Goal: Navigation & Orientation: Understand site structure

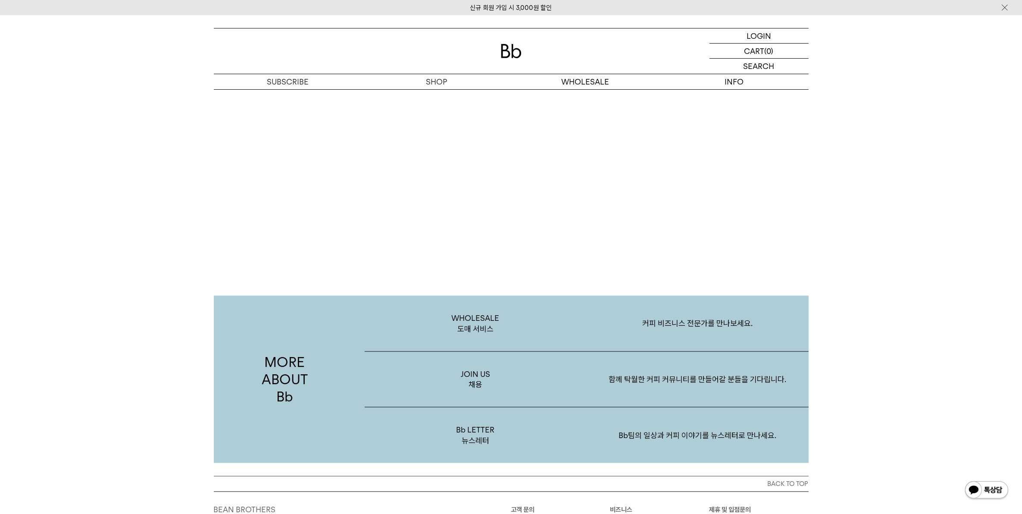
scroll to position [1682, 0]
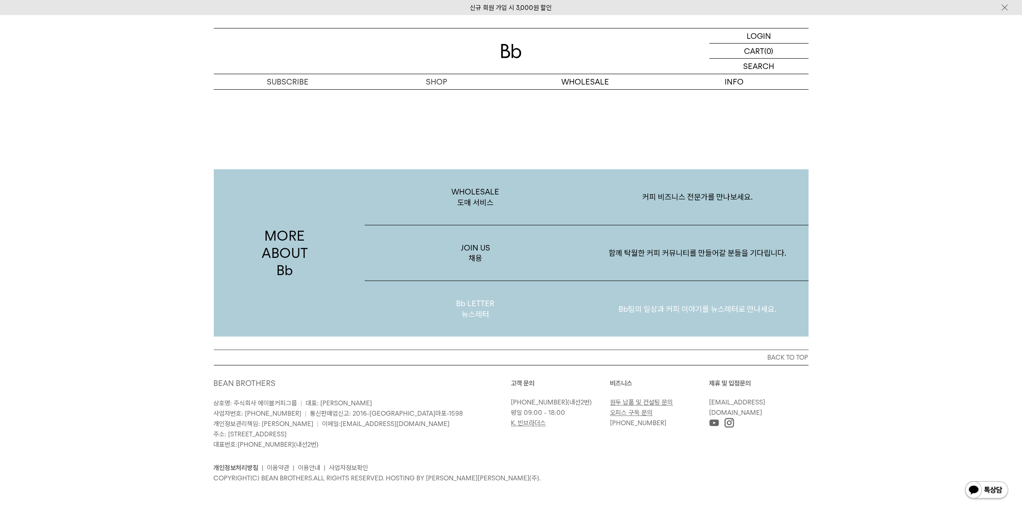
click at [717, 308] on p "Bb팀의 일상과 커피 이야기를 뉴스레터로 만나세요." at bounding box center [698, 309] width 222 height 45
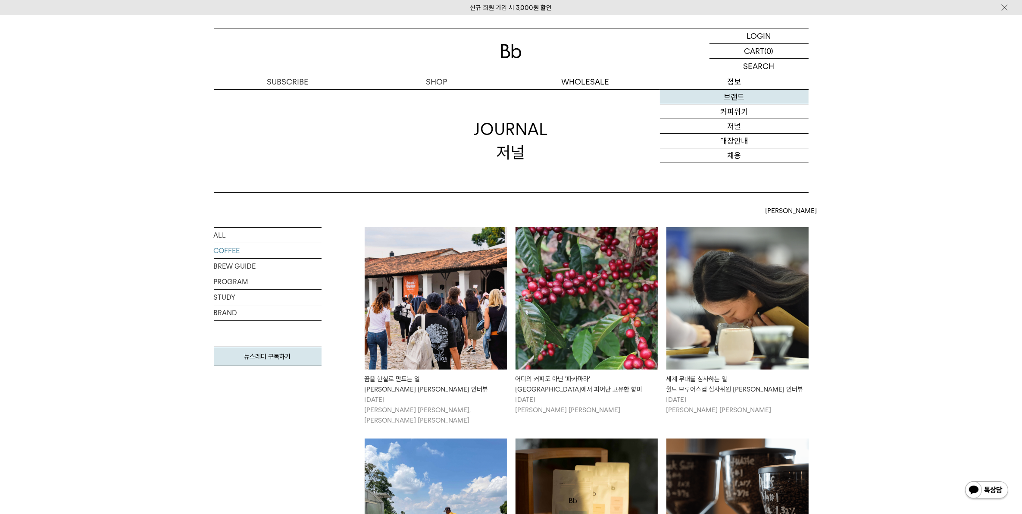
click at [737, 99] on link "브랜드" at bounding box center [734, 97] width 149 height 15
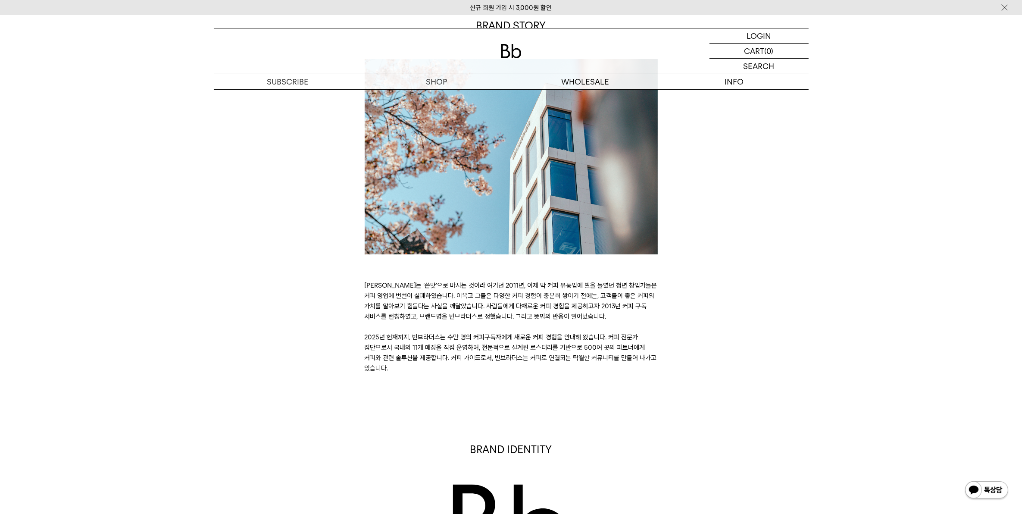
scroll to position [162, 0]
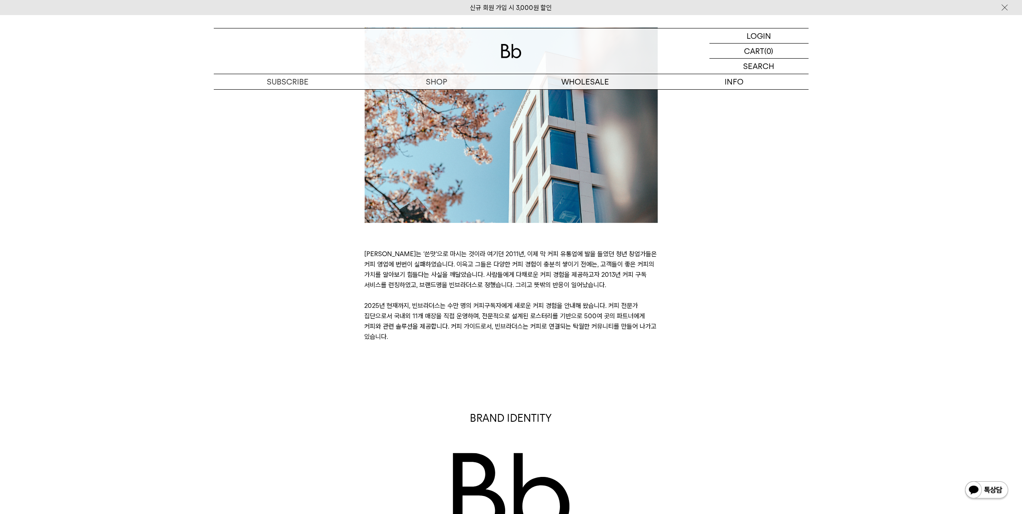
click at [989, 497] on img at bounding box center [986, 490] width 45 height 21
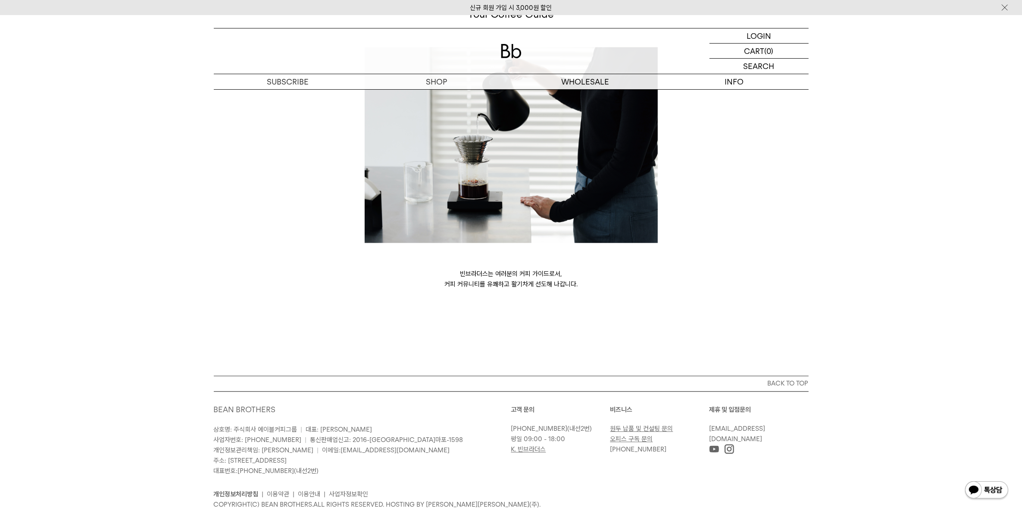
scroll to position [2236, 0]
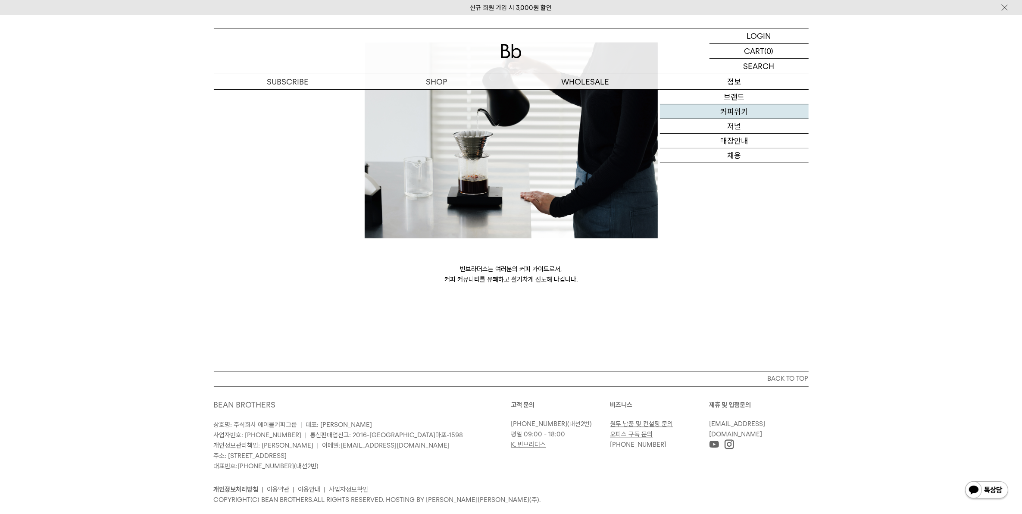
click at [740, 116] on link "커피위키" at bounding box center [734, 111] width 149 height 15
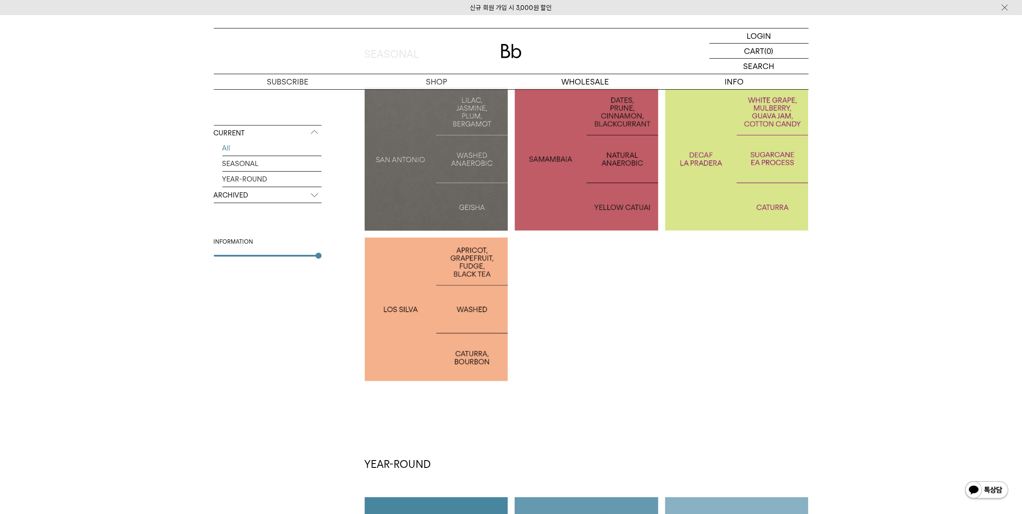
scroll to position [14, 0]
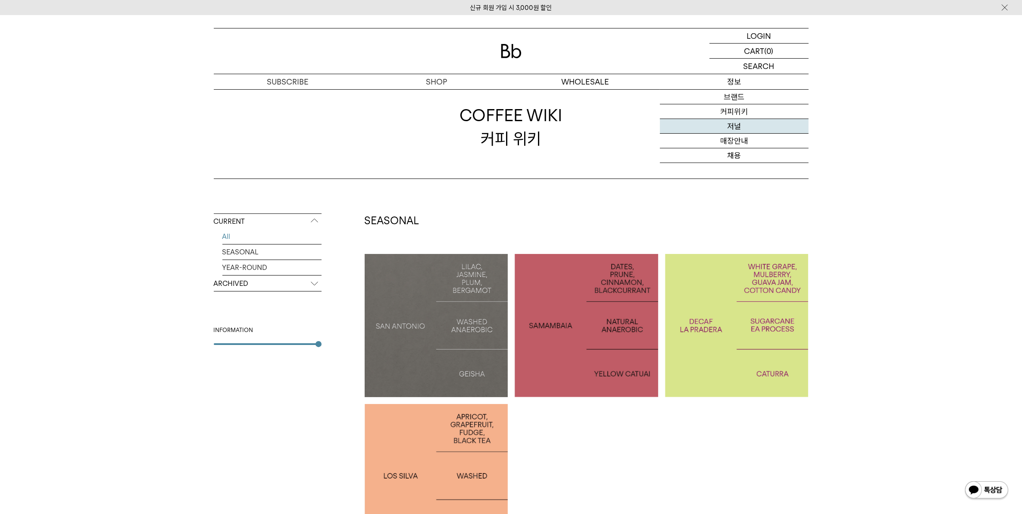
click at [731, 126] on link "저널" at bounding box center [734, 126] width 149 height 15
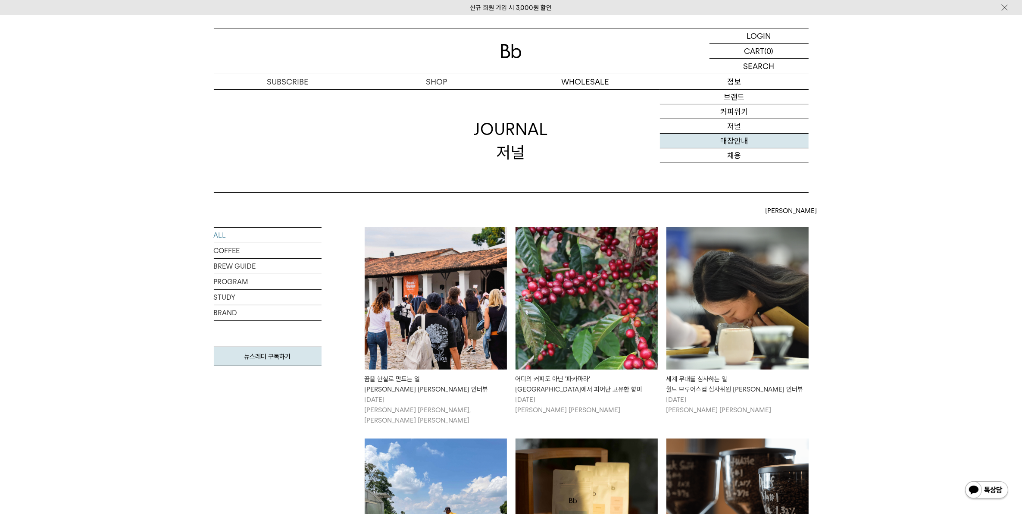
click at [733, 139] on link "매장안내" at bounding box center [734, 141] width 149 height 15
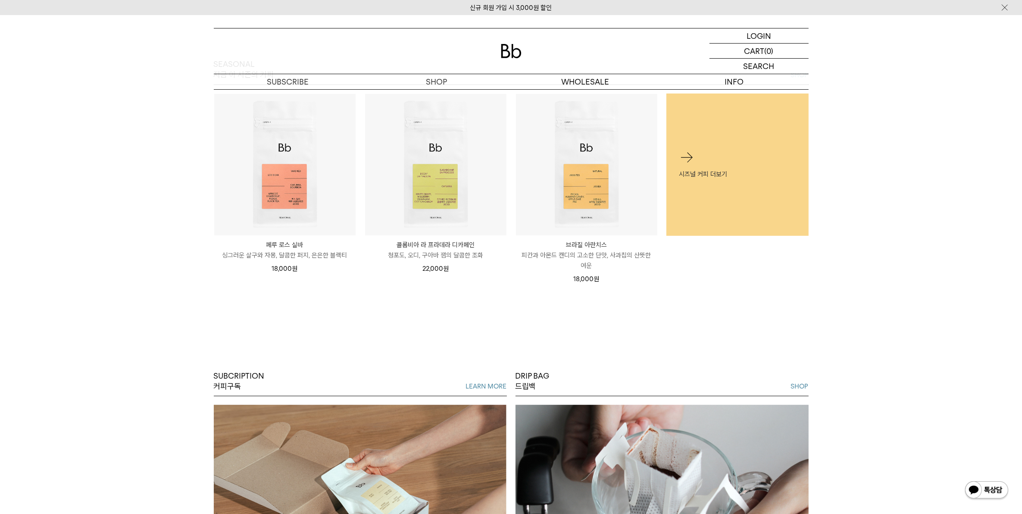
scroll to position [485, 0]
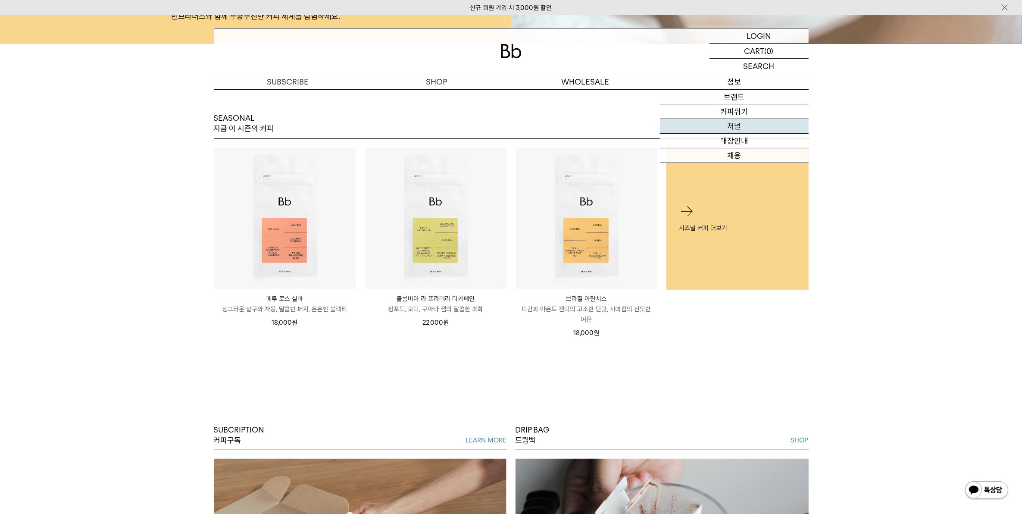
click at [736, 127] on link "저널" at bounding box center [734, 126] width 149 height 15
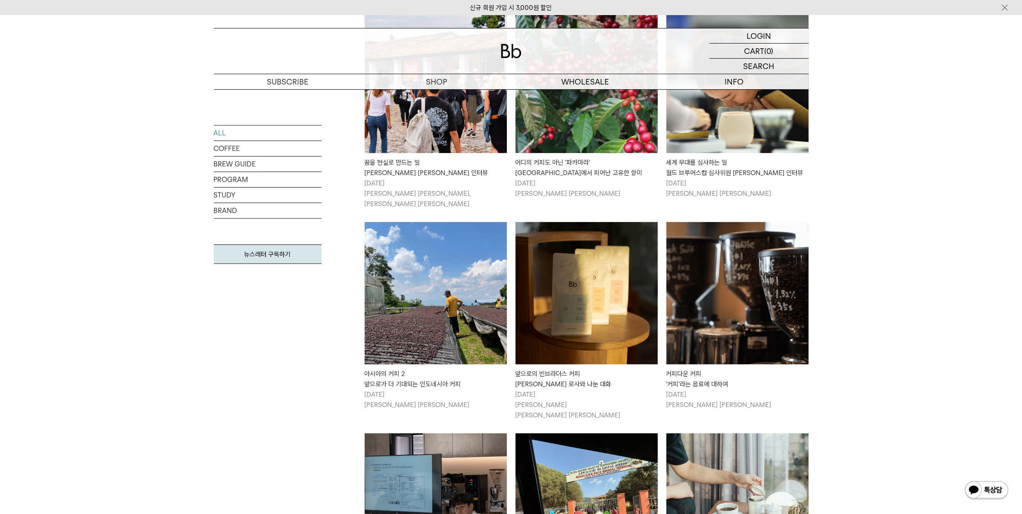
scroll to position [216, 0]
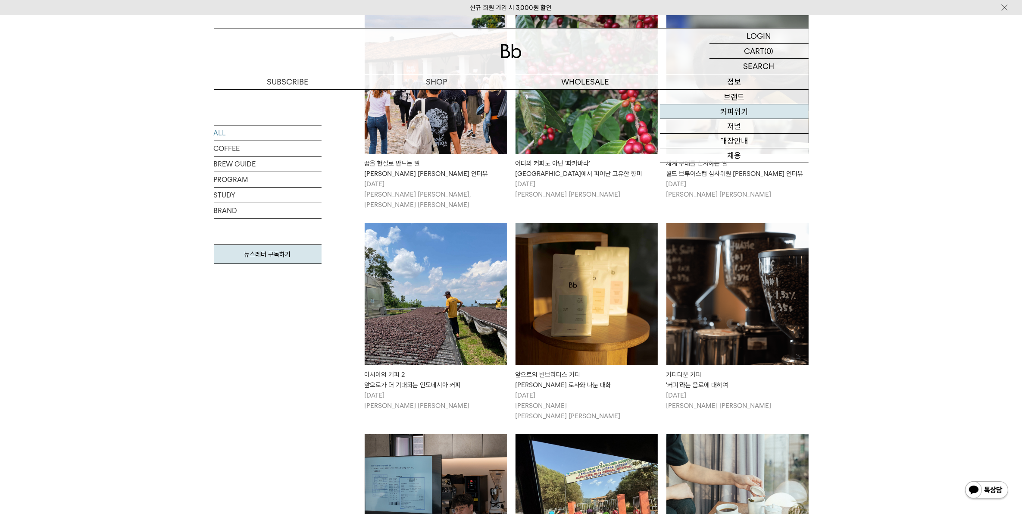
click at [734, 109] on link "커피위키" at bounding box center [734, 111] width 149 height 15
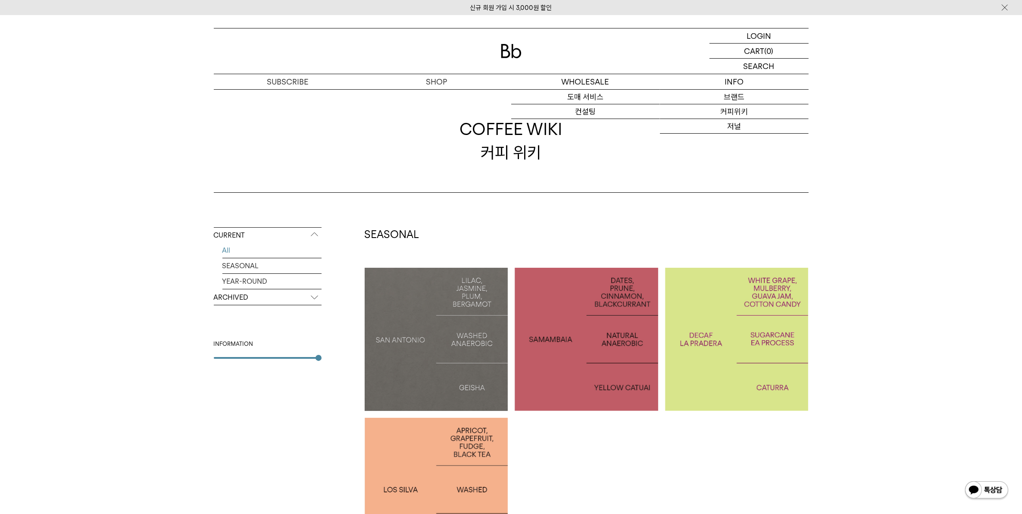
click at [509, 46] on img at bounding box center [511, 51] width 21 height 14
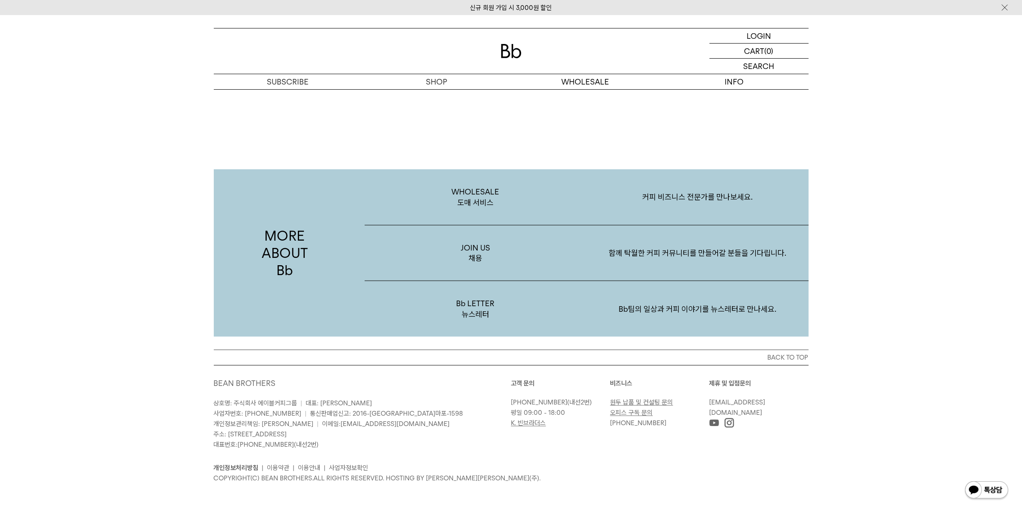
scroll to position [1250, 0]
